Goal: Transaction & Acquisition: Purchase product/service

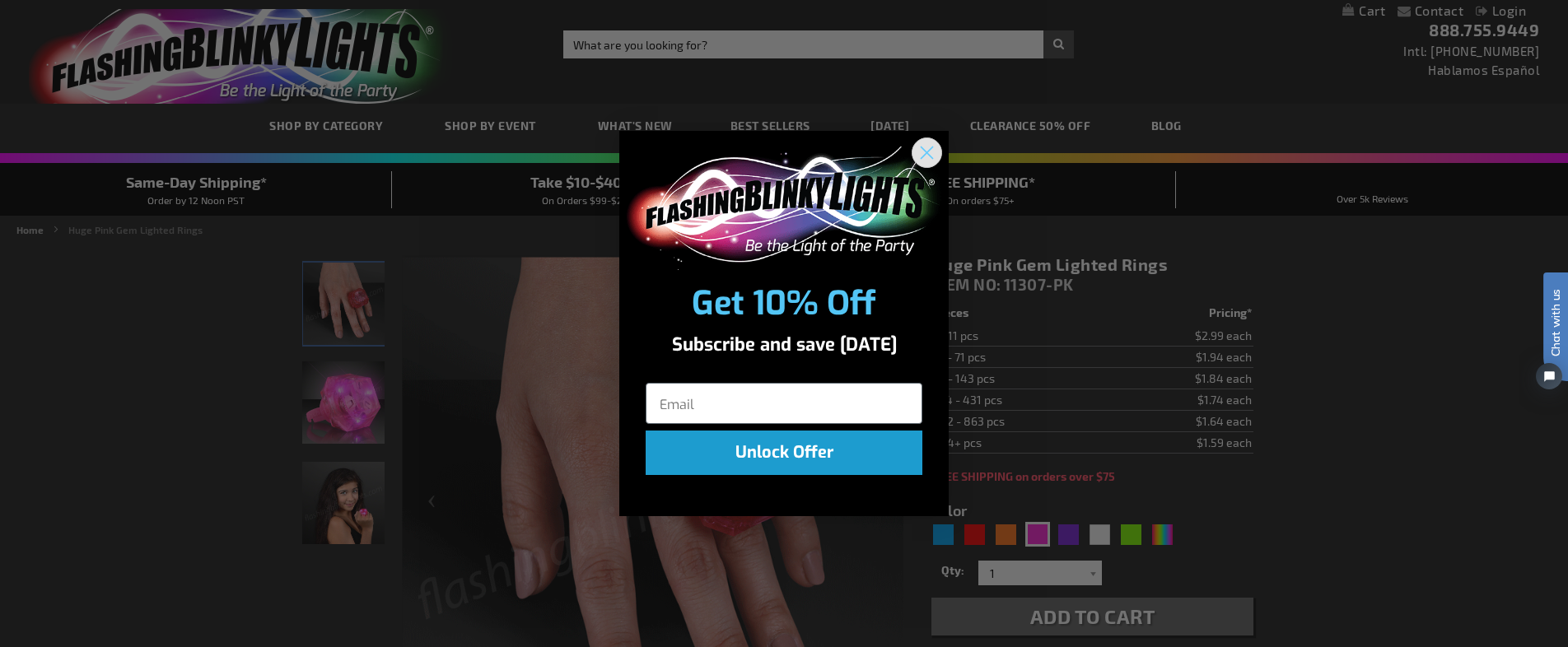
drag, startPoint x: 923, startPoint y: 151, endPoint x: 900, endPoint y: 170, distance: 29.8
click at [923, 151] on circle "Close dialog" at bounding box center [926, 151] width 27 height 27
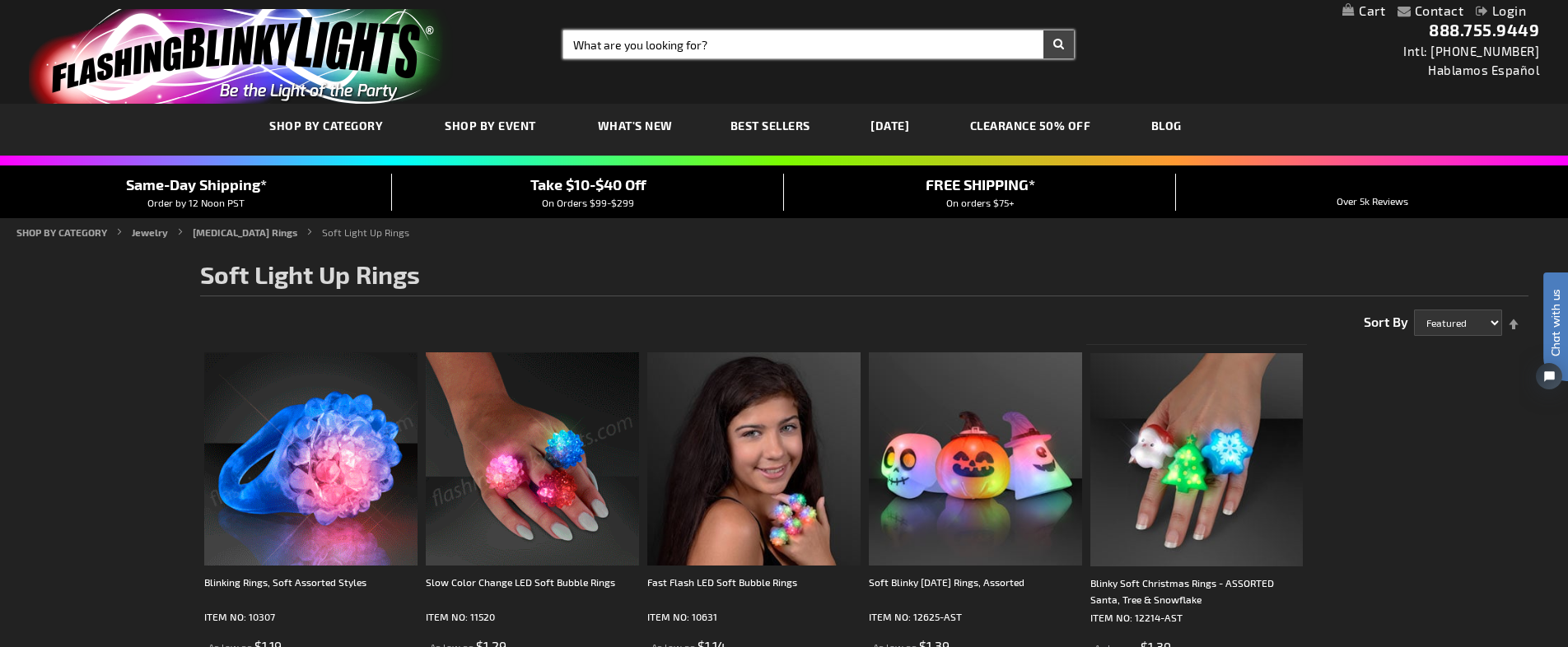
click at [726, 42] on input "Search" at bounding box center [819, 45] width 511 height 28
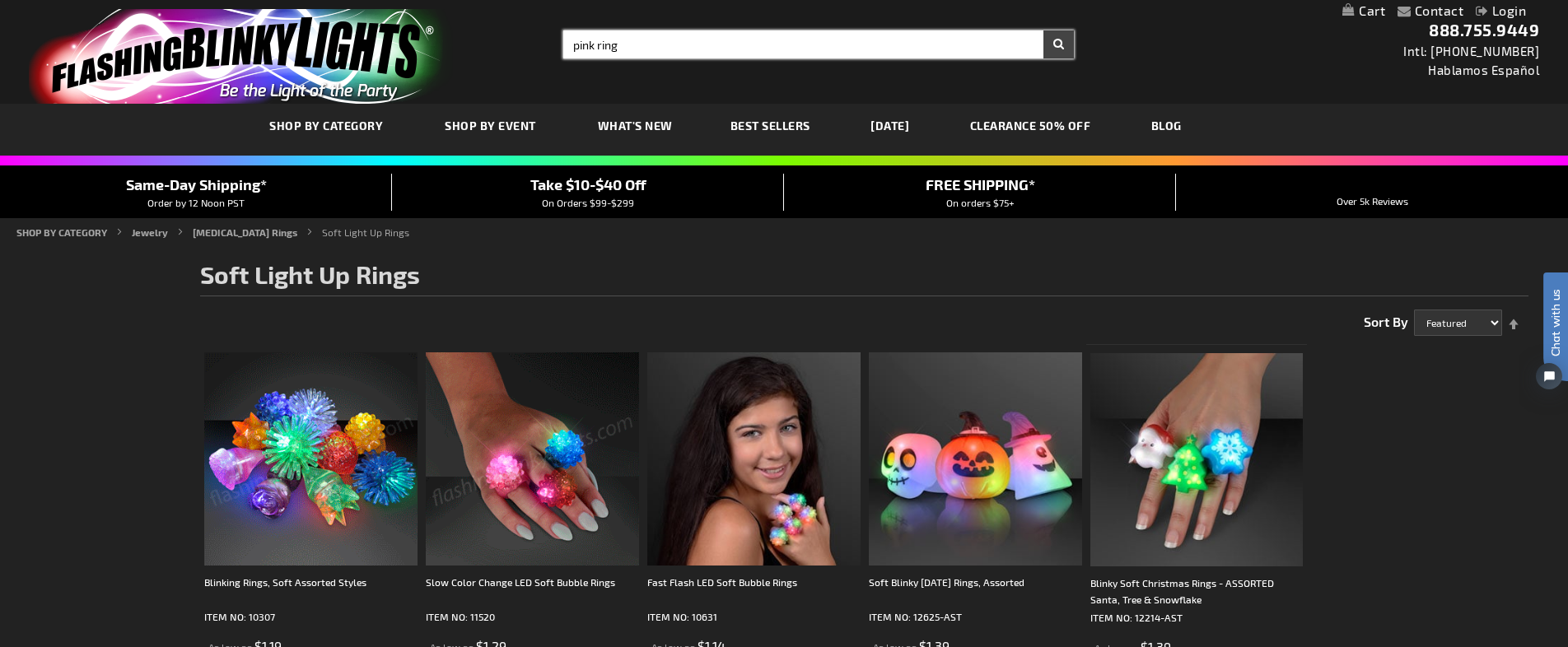
type input "pink ring"
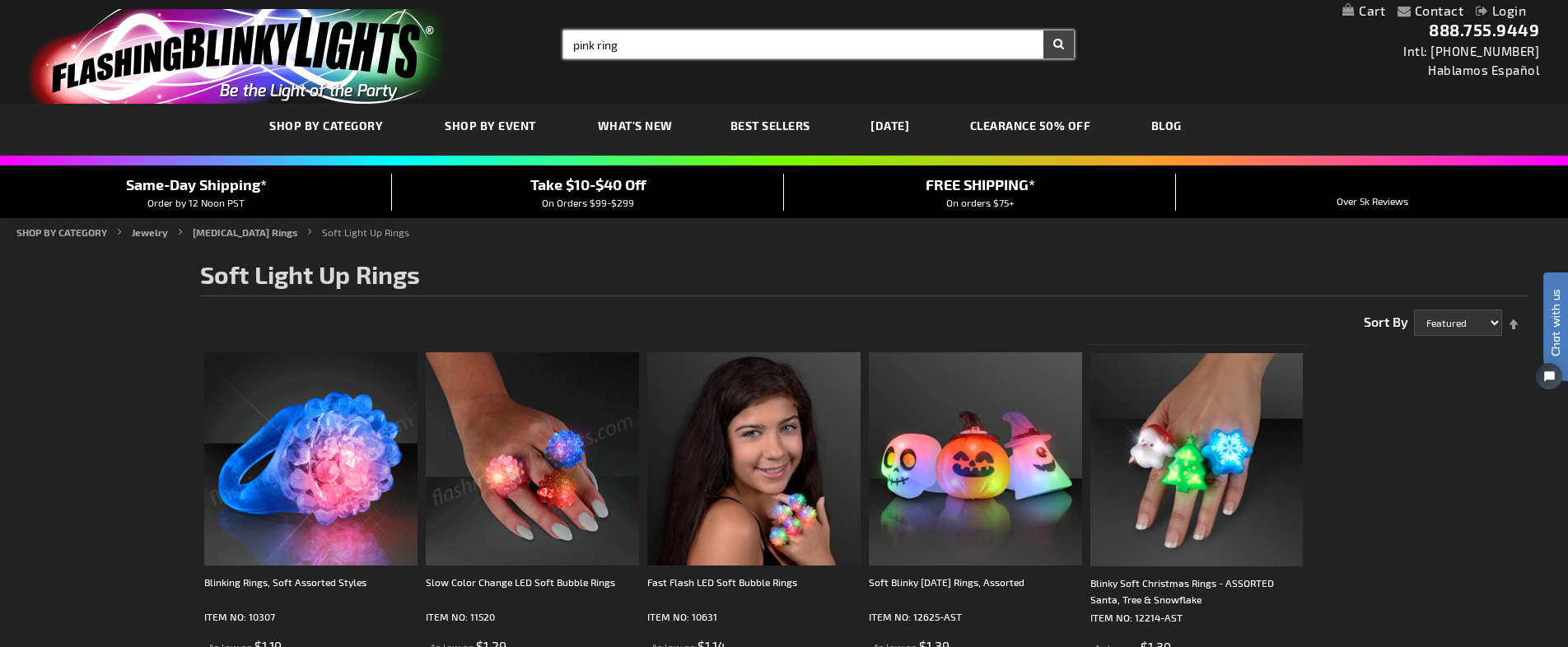
click at [1043, 31] on button "Search" at bounding box center [1058, 45] width 31 height 28
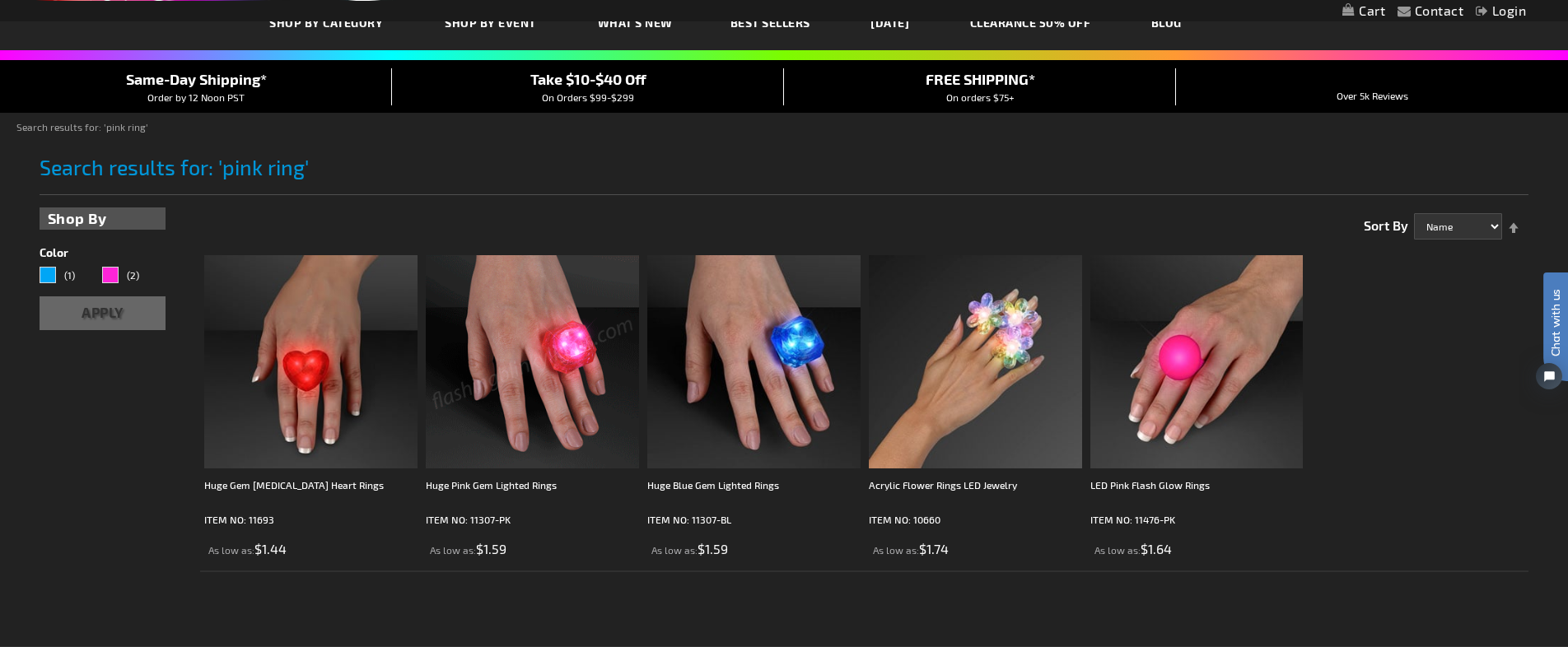
scroll to position [114, 0]
